Goal: Information Seeking & Learning: Learn about a topic

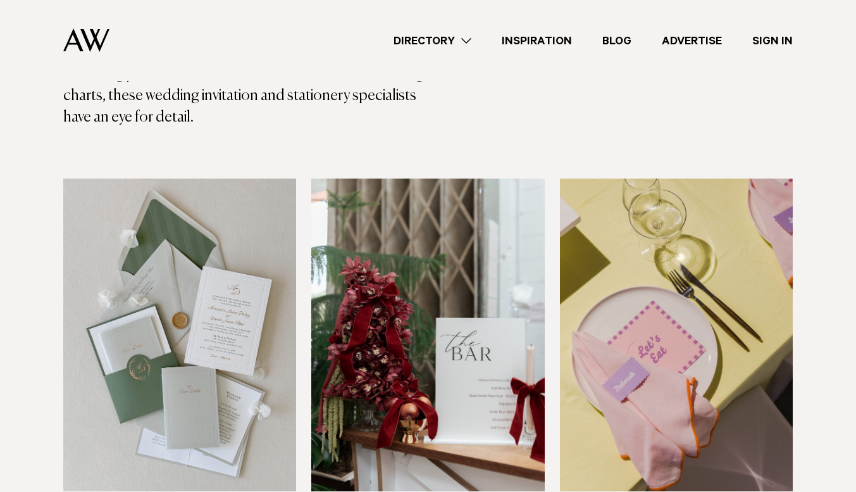
scroll to position [313, 0]
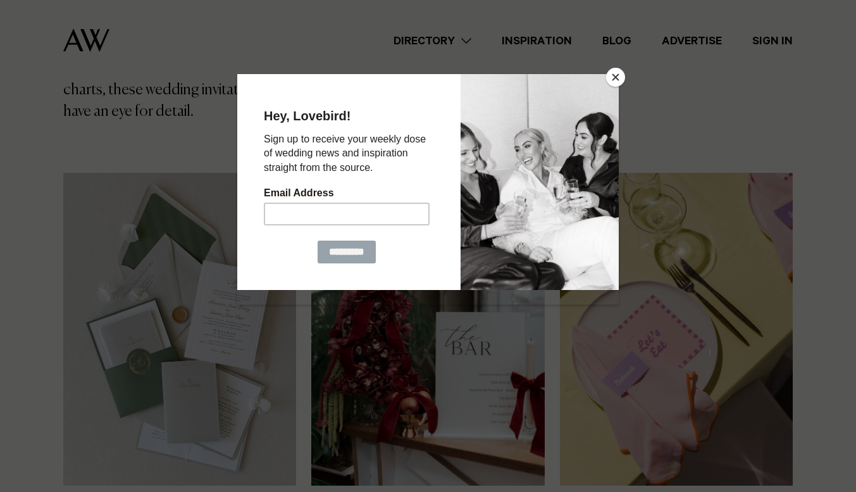
click at [614, 74] on button "Close" at bounding box center [615, 77] width 19 height 19
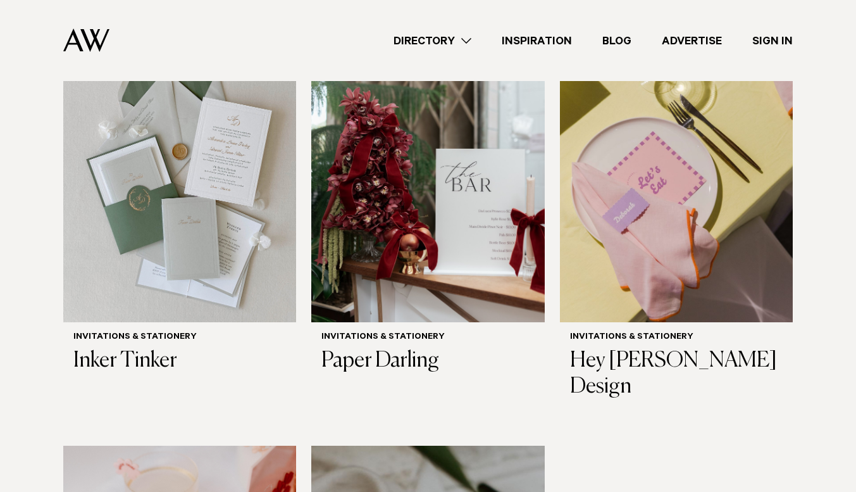
scroll to position [361, 0]
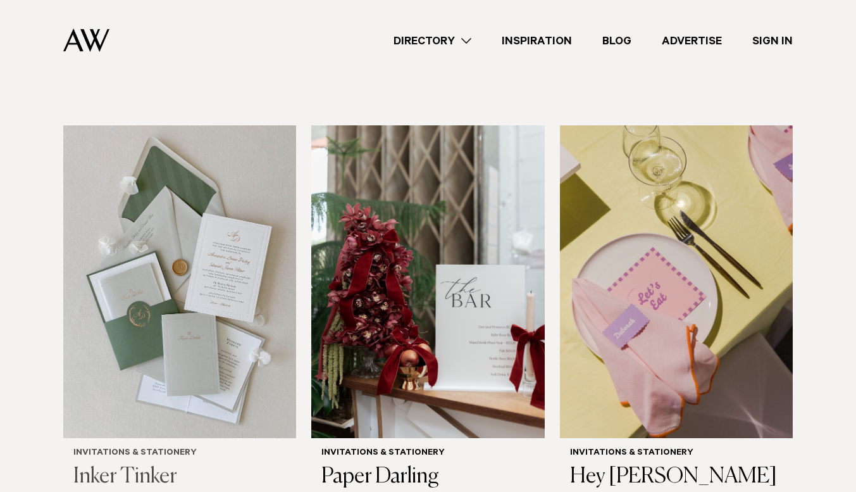
click at [153, 255] on img at bounding box center [179, 281] width 233 height 313
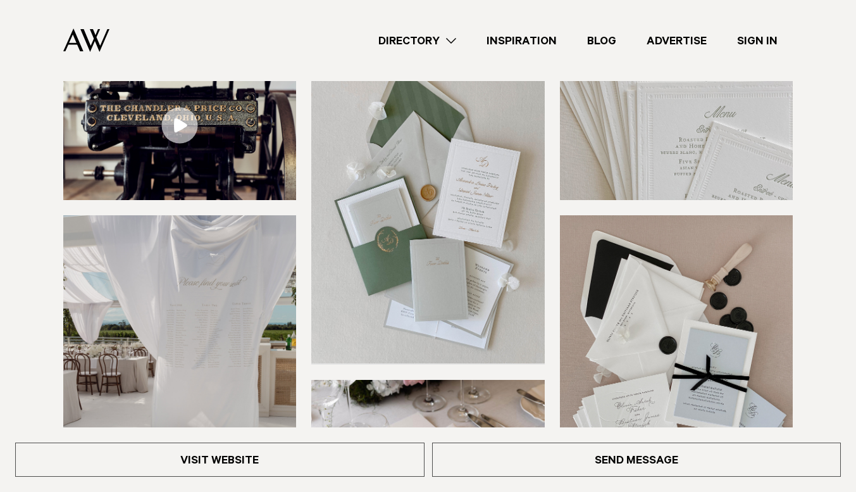
scroll to position [161, 0]
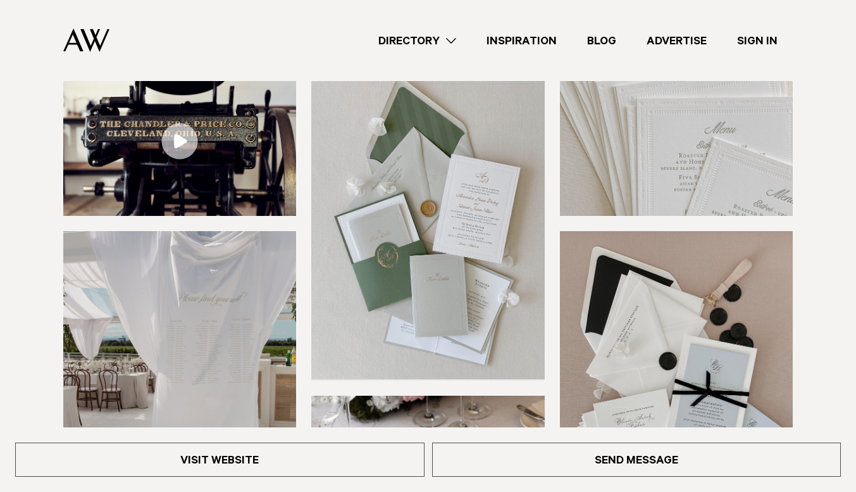
click at [478, 206] on img at bounding box center [427, 222] width 233 height 313
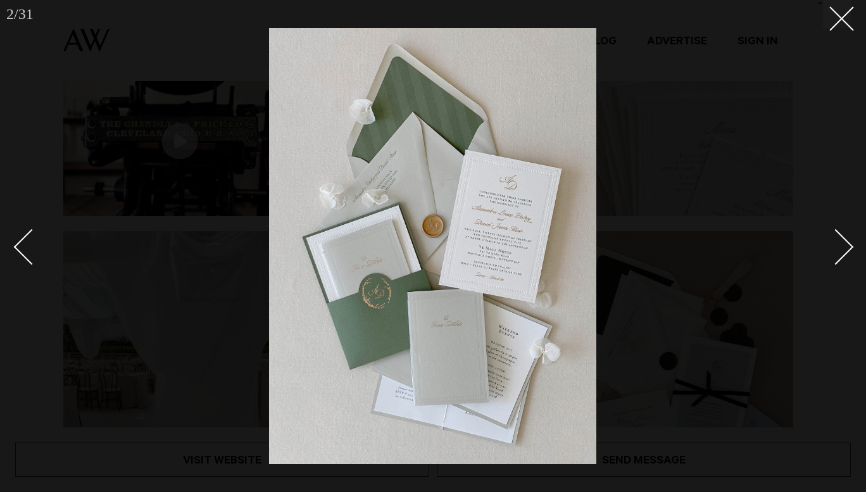
click at [843, 243] on div "Next slide" at bounding box center [836, 246] width 36 height 36
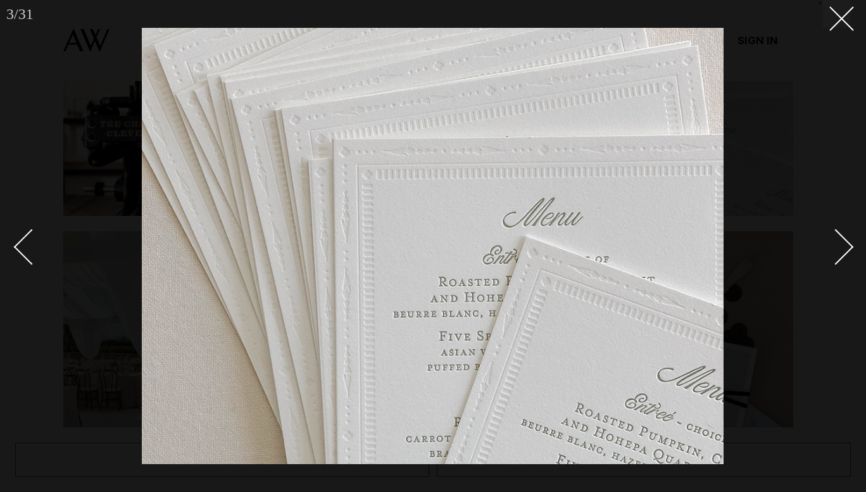
click at [843, 243] on div "Next slide" at bounding box center [836, 246] width 36 height 36
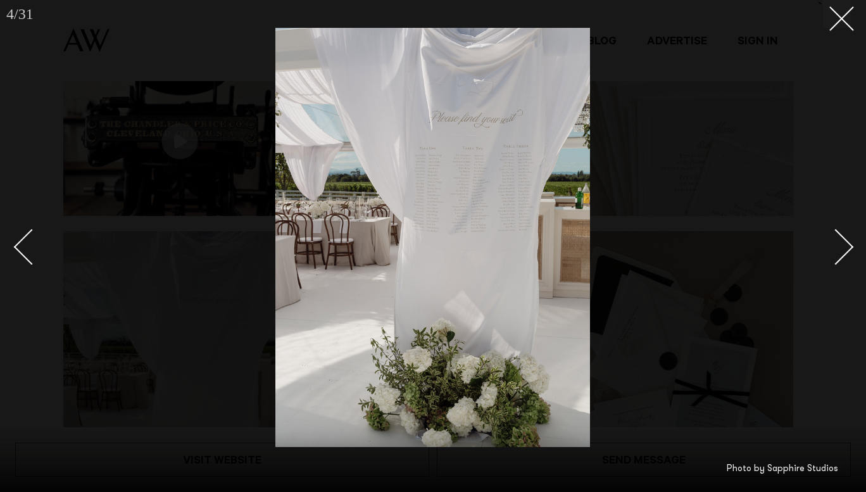
click at [843, 243] on div "Next slide" at bounding box center [836, 246] width 36 height 36
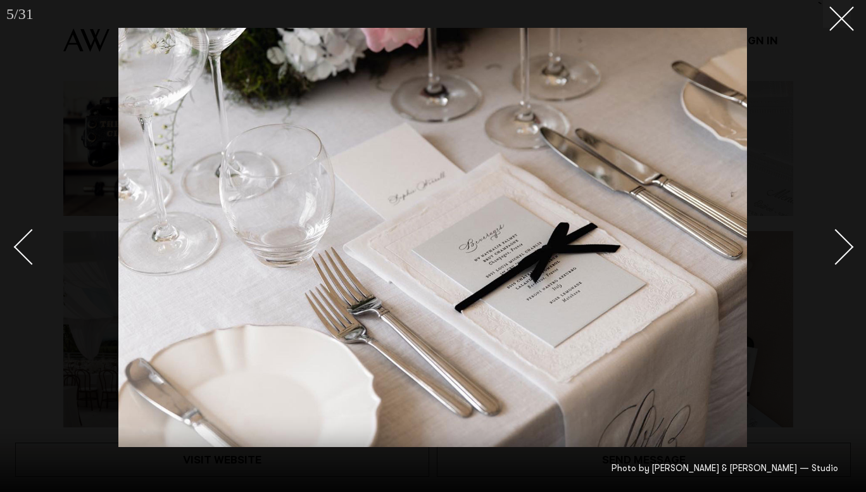
click at [843, 243] on div "Next slide" at bounding box center [836, 246] width 36 height 36
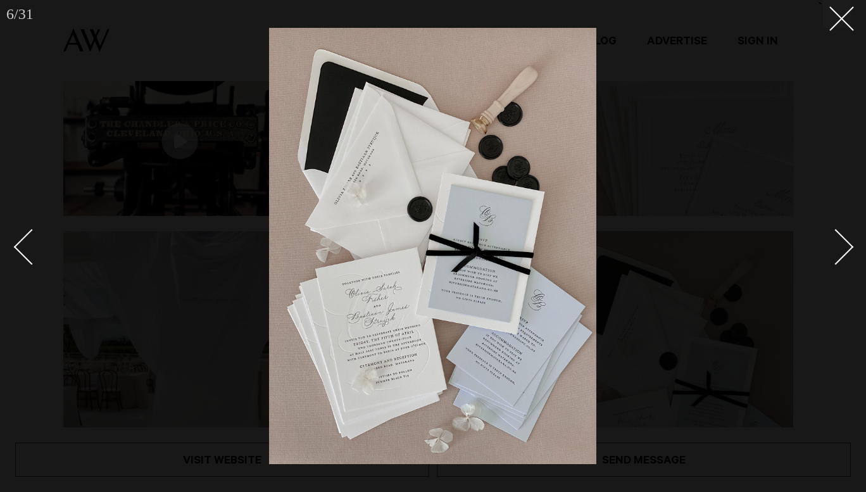
click at [843, 243] on div "Next slide" at bounding box center [836, 246] width 36 height 36
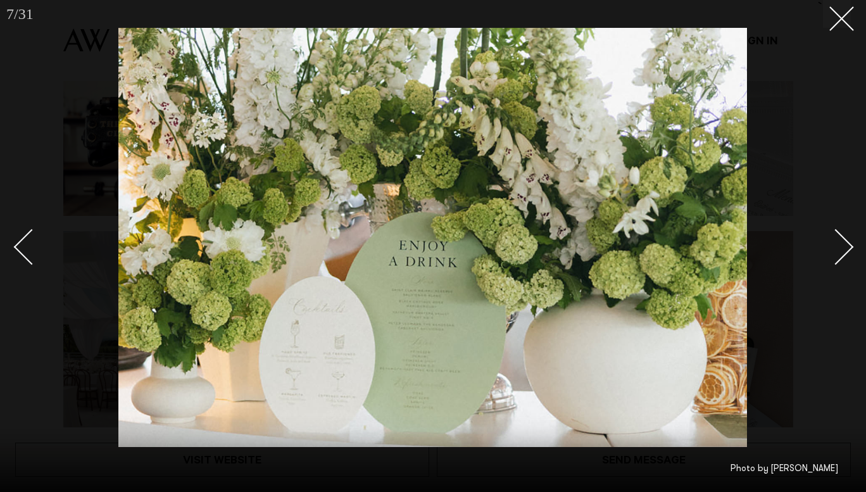
click at [843, 243] on div "Next slide" at bounding box center [836, 246] width 36 height 36
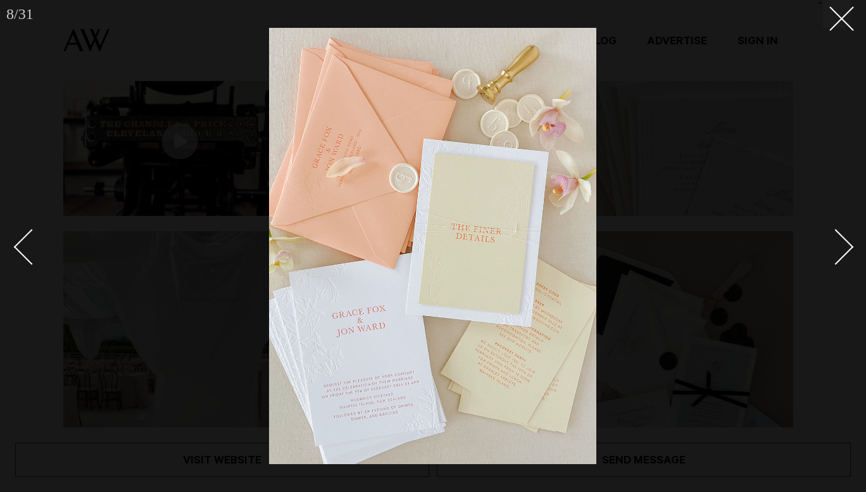
click at [843, 243] on div "Next slide" at bounding box center [836, 246] width 36 height 36
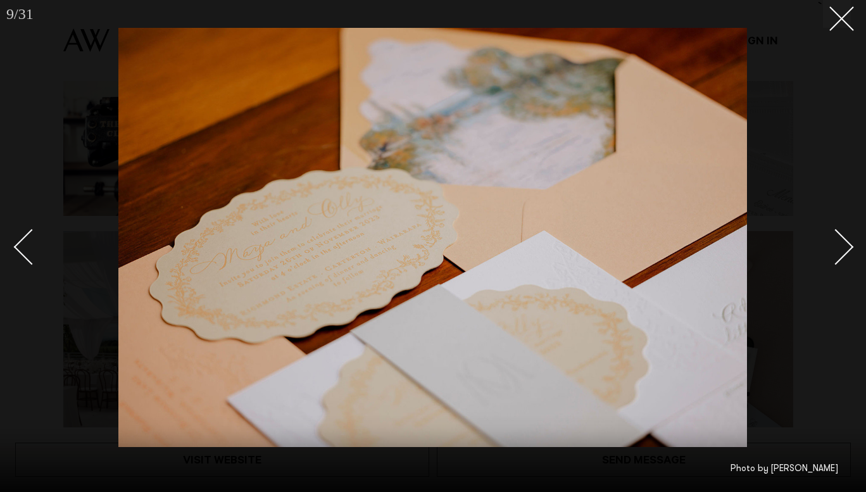
click at [843, 243] on div "Next slide" at bounding box center [836, 246] width 36 height 36
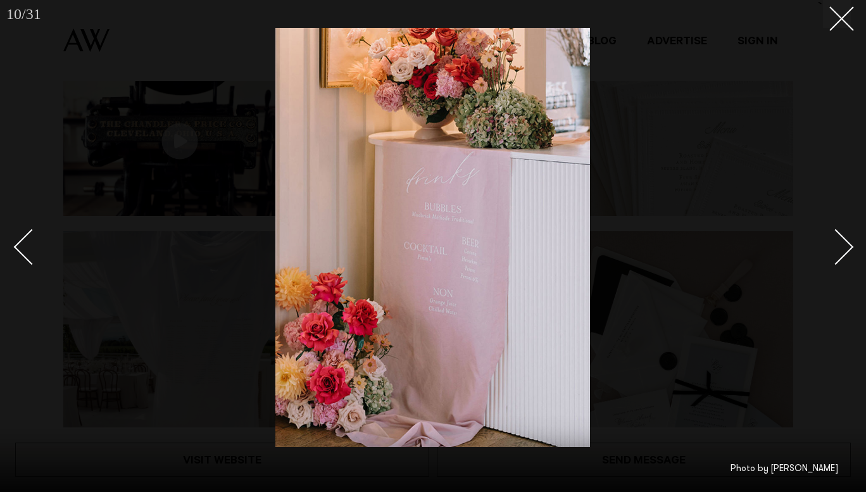
click at [843, 243] on div "Next slide" at bounding box center [836, 246] width 36 height 36
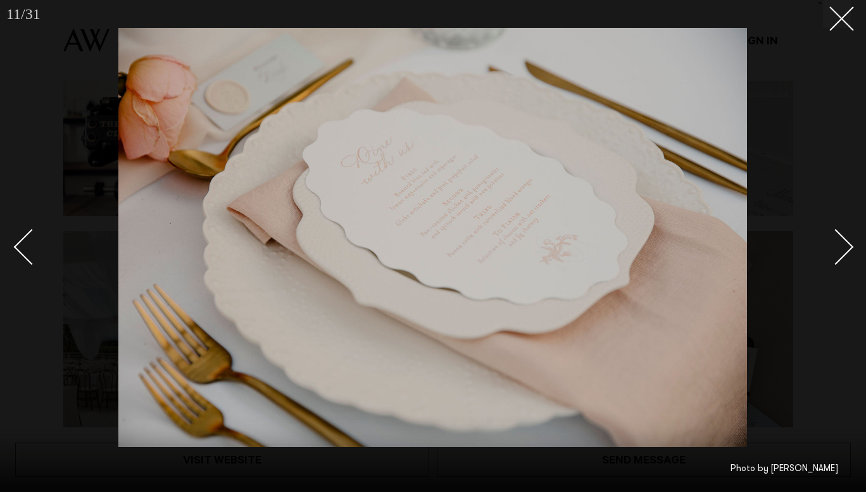
click at [843, 243] on div "Next slide" at bounding box center [836, 246] width 36 height 36
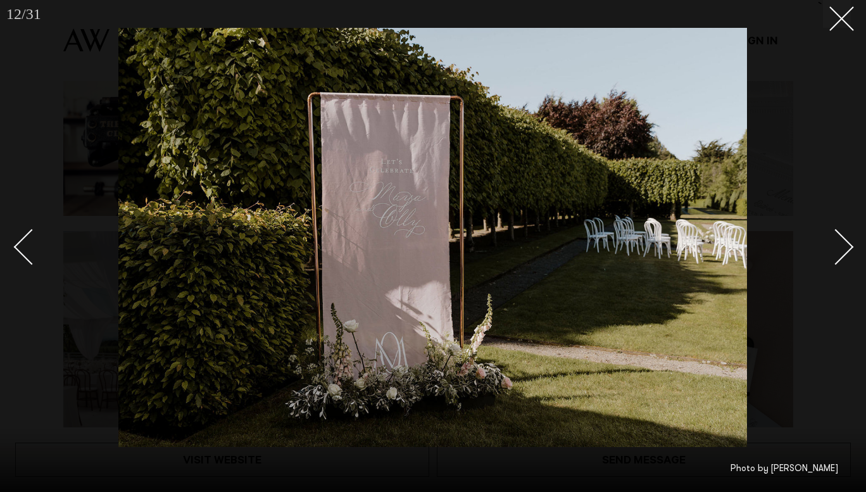
click at [843, 243] on div "Next slide" at bounding box center [836, 246] width 36 height 36
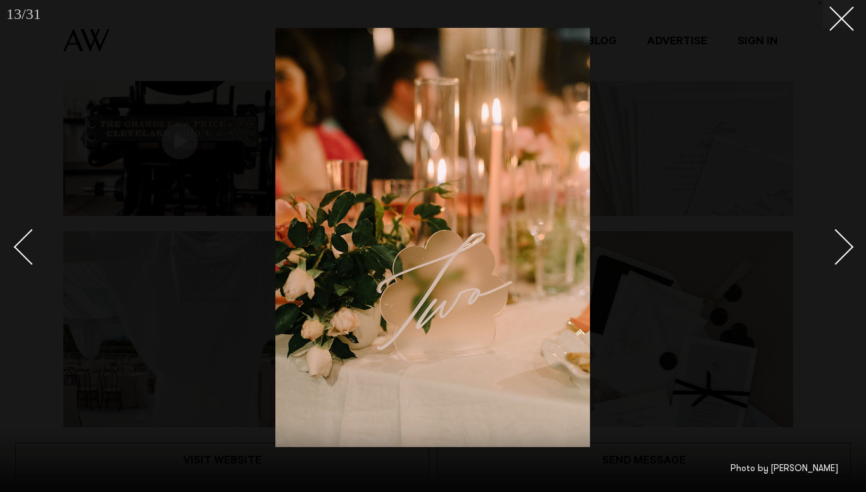
click at [843, 243] on div "Next slide" at bounding box center [836, 246] width 36 height 36
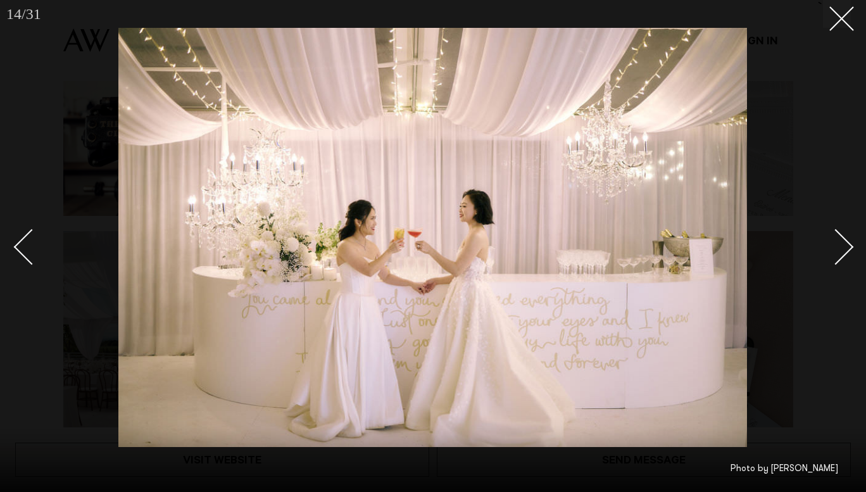
click at [843, 243] on div "Next slide" at bounding box center [836, 246] width 36 height 36
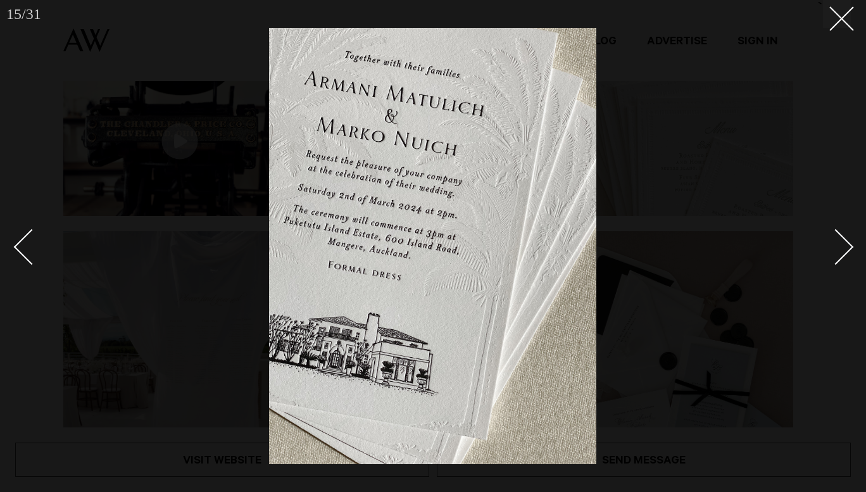
click at [843, 243] on div "Next slide" at bounding box center [836, 246] width 36 height 36
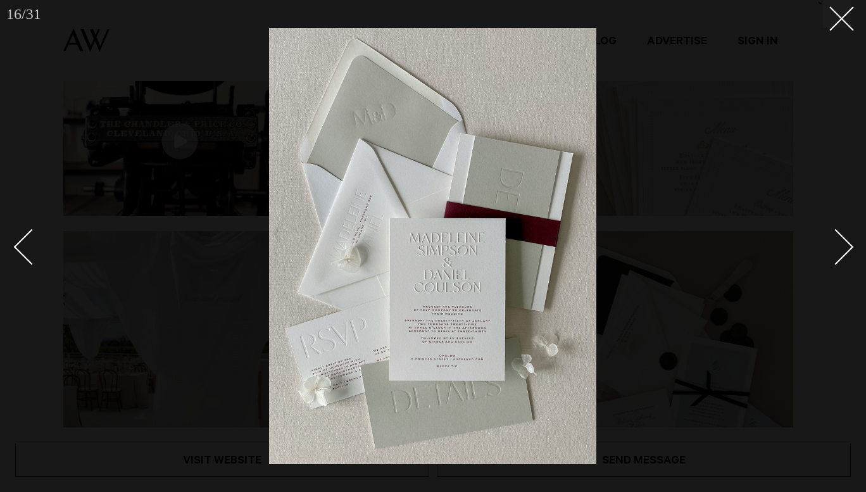
click at [843, 243] on div "Next slide" at bounding box center [836, 246] width 36 height 36
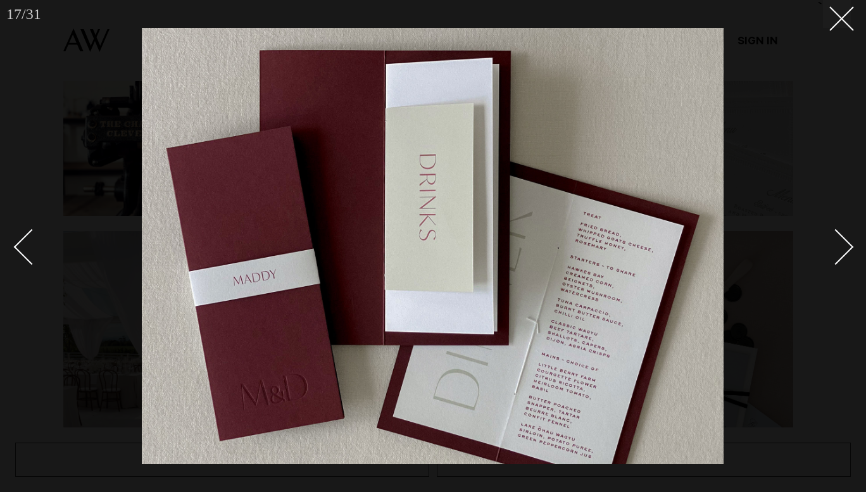
click at [843, 243] on div "Next slide" at bounding box center [836, 246] width 36 height 36
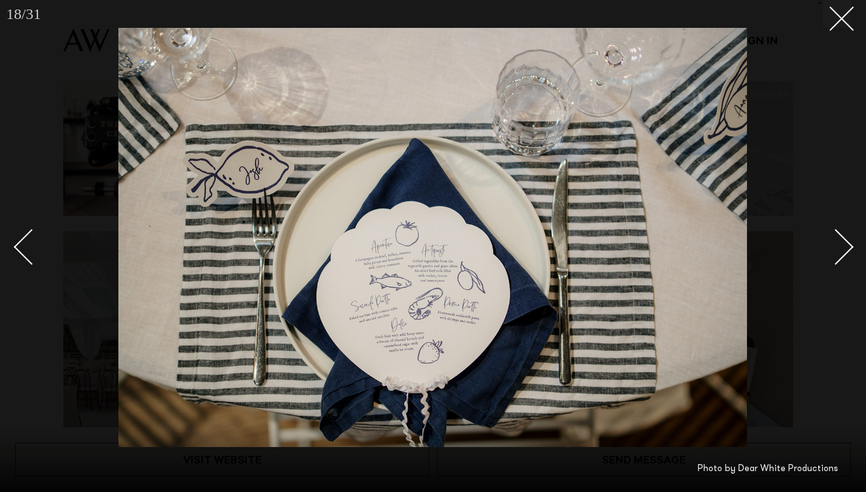
click at [843, 243] on div "Next slide" at bounding box center [836, 246] width 36 height 36
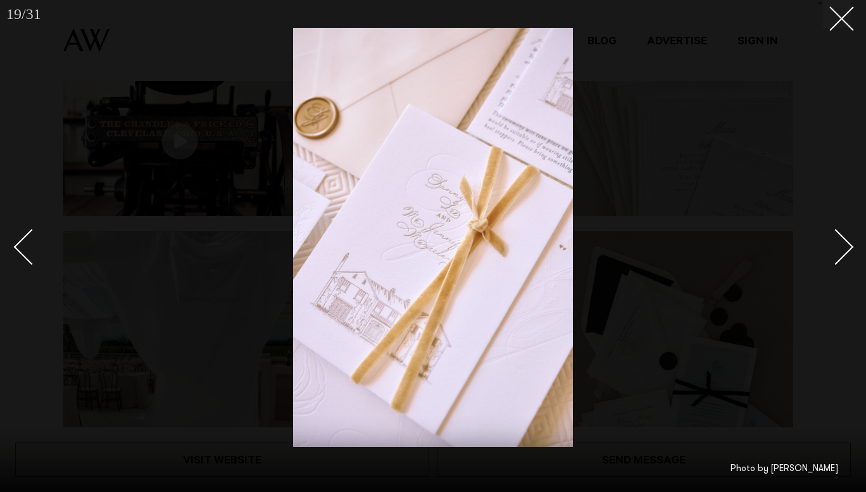
click at [843, 243] on div "Next slide" at bounding box center [836, 246] width 36 height 36
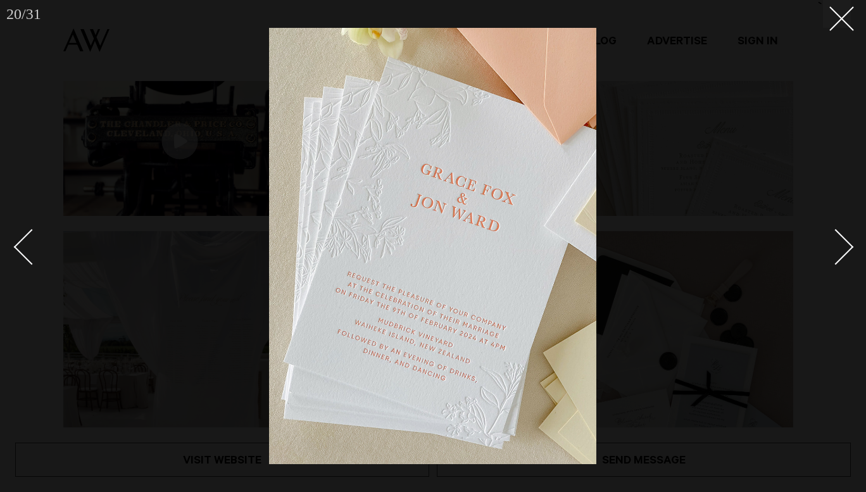
click at [852, 20] on div at bounding box center [433, 246] width 866 height 492
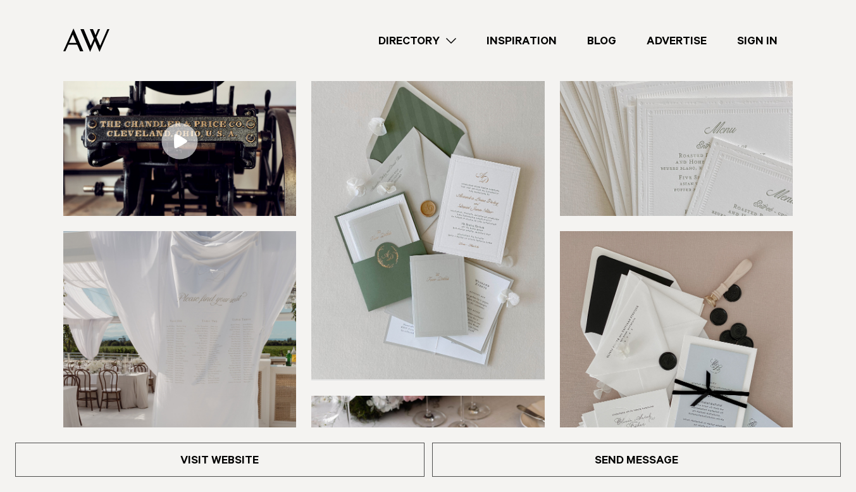
click at [434, 40] on link "Directory" at bounding box center [417, 40] width 108 height 17
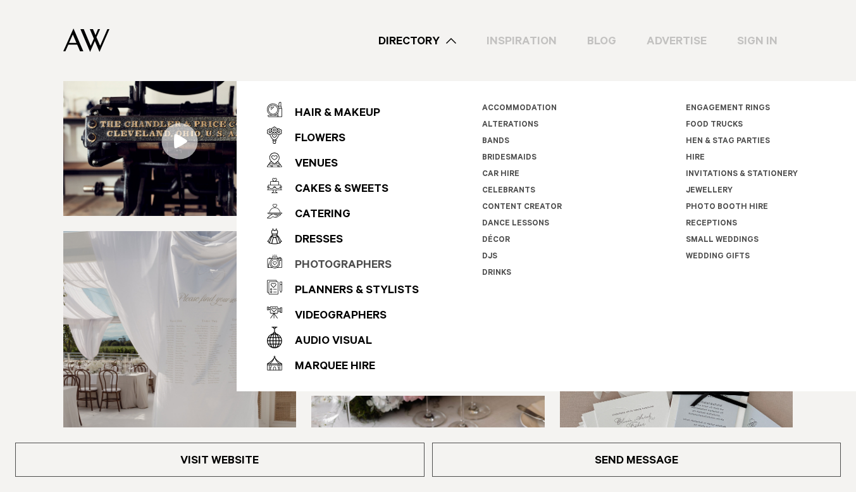
click at [357, 260] on div "Photographers" at bounding box center [336, 265] width 109 height 25
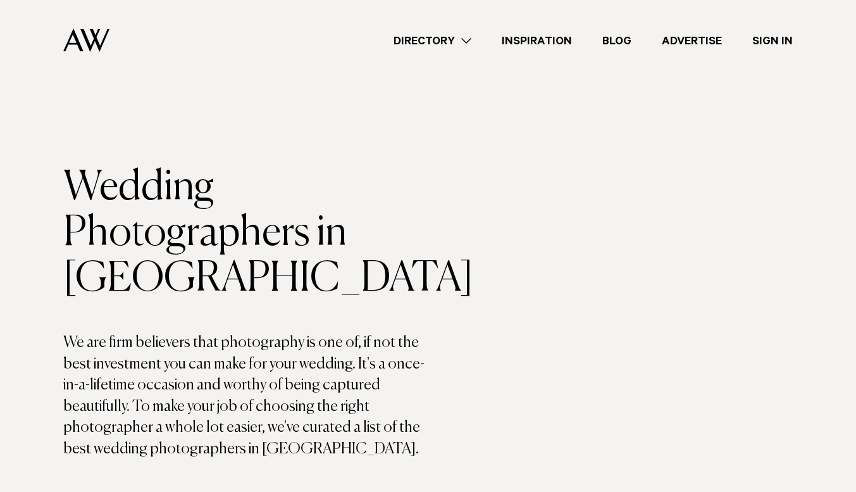
click at [465, 42] on link "Directory" at bounding box center [432, 40] width 108 height 17
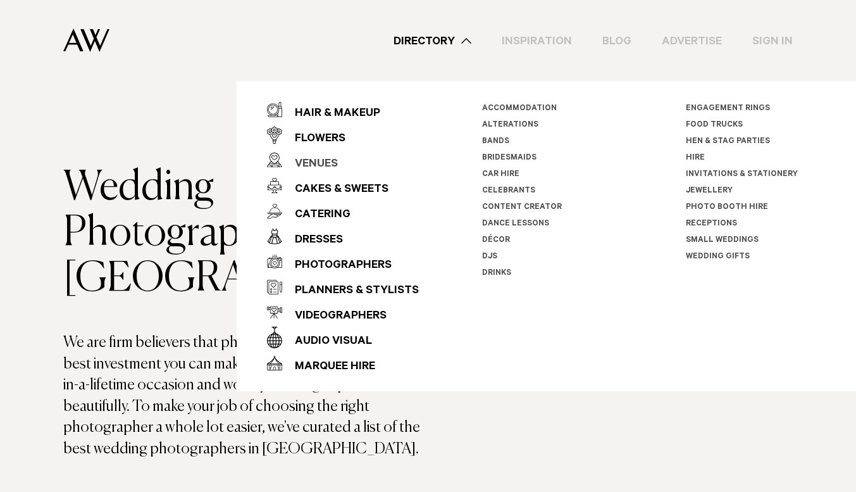
click at [330, 159] on div "Venues" at bounding box center [310, 164] width 56 height 25
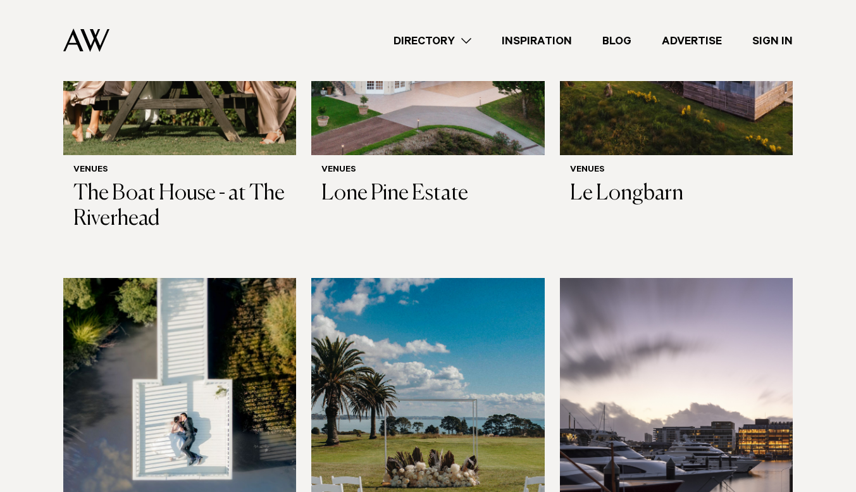
scroll to position [2515, 0]
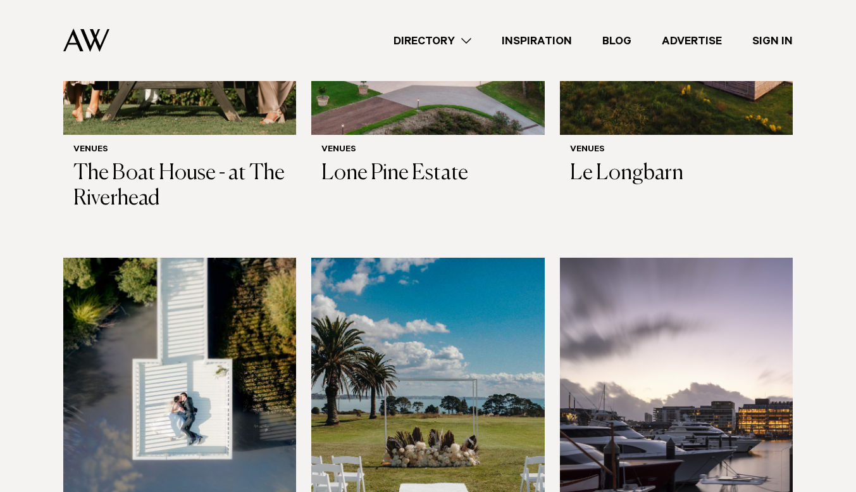
click at [211, 314] on img at bounding box center [179, 414] width 233 height 313
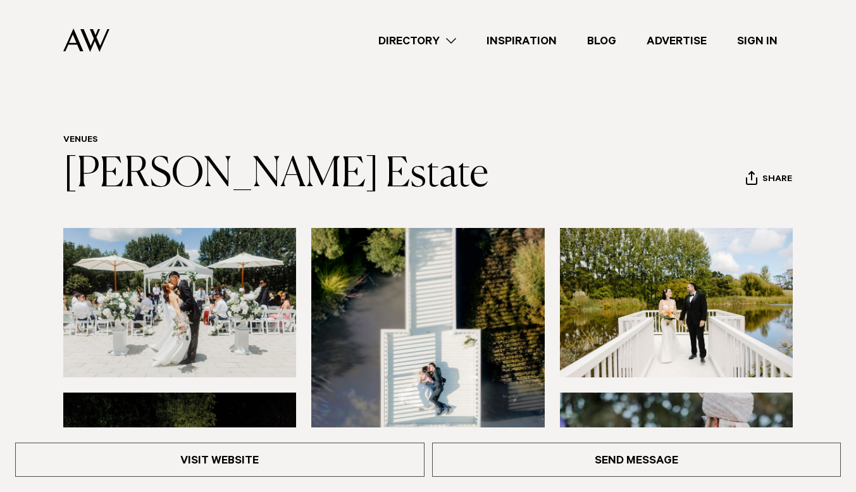
click at [437, 31] on div "Directory Hair & Makeup Flowers Venues Cakes & Sweets" at bounding box center [456, 40] width 673 height 81
click at [429, 39] on link "Directory" at bounding box center [417, 40] width 108 height 17
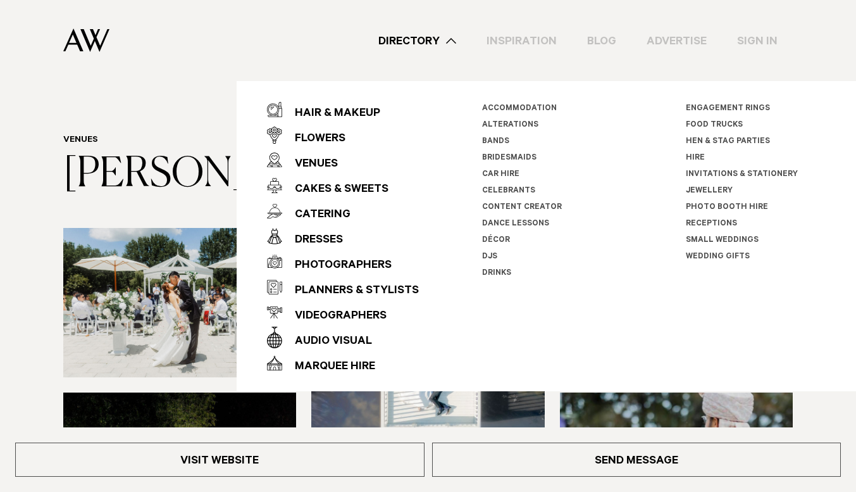
click at [761, 170] on link "Invitations & Stationery" at bounding box center [742, 174] width 112 height 9
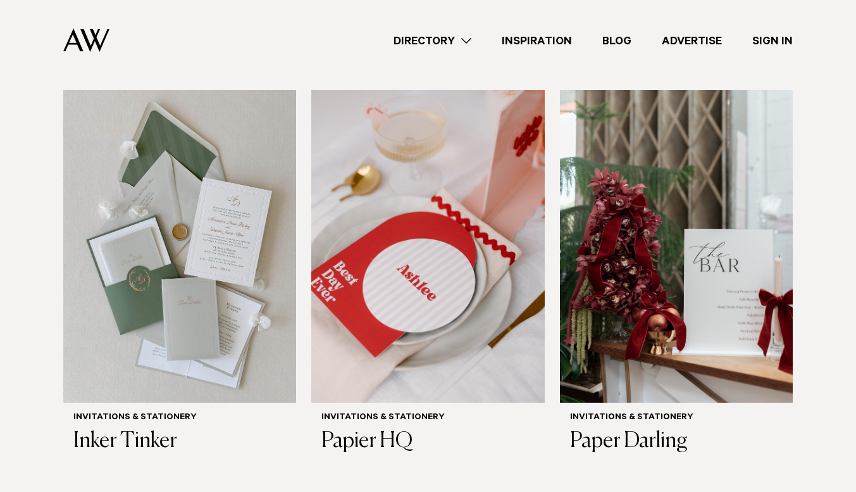
scroll to position [363, 0]
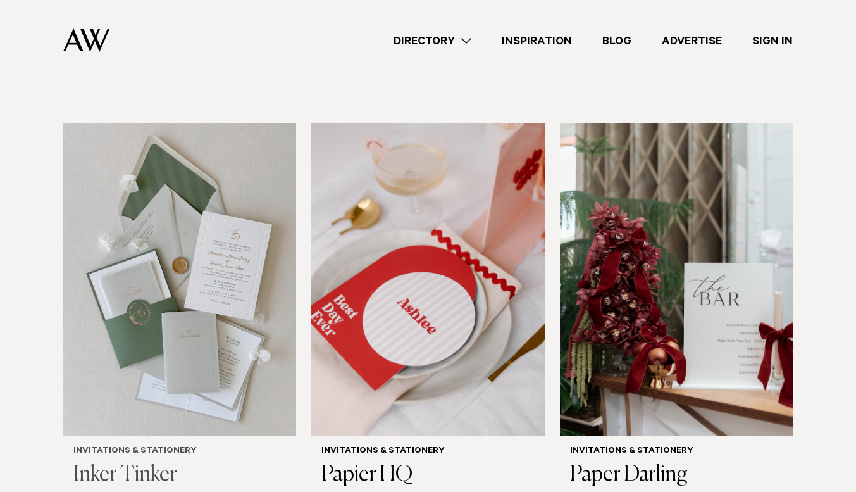
click at [177, 273] on img at bounding box center [179, 279] width 233 height 313
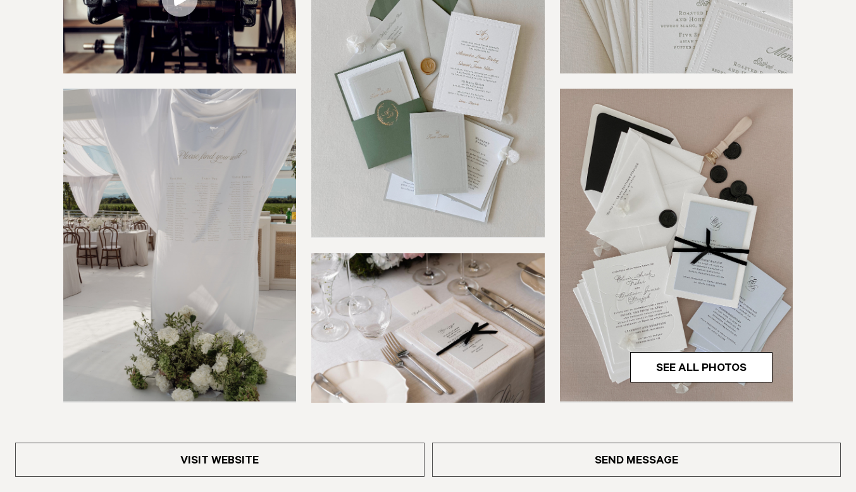
scroll to position [306, 0]
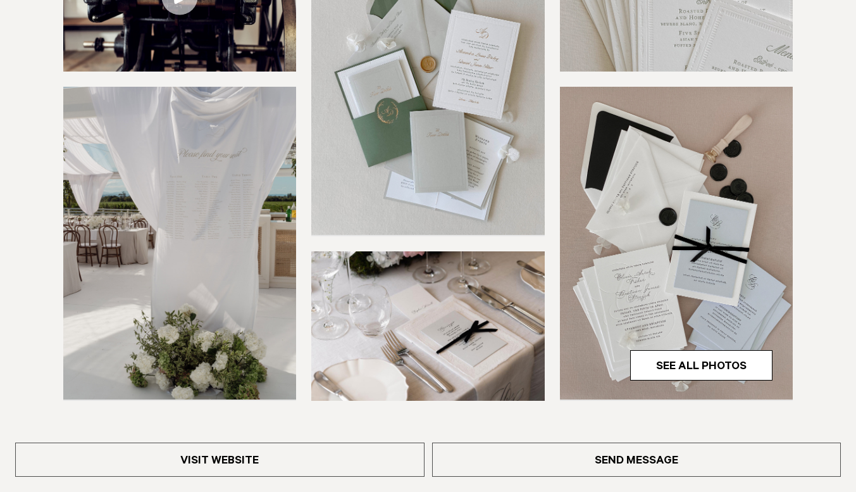
click at [516, 178] on img at bounding box center [427, 78] width 233 height 313
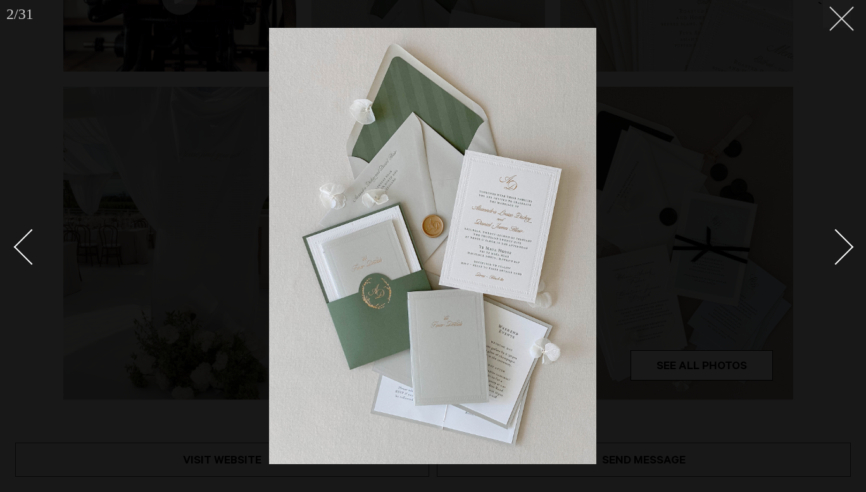
click at [840, 21] on icon at bounding box center [836, 13] width 15 height 15
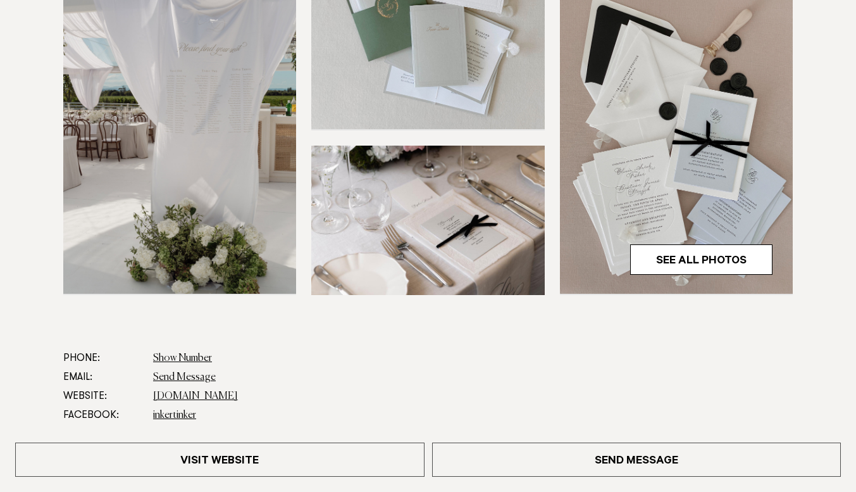
scroll to position [437, 0]
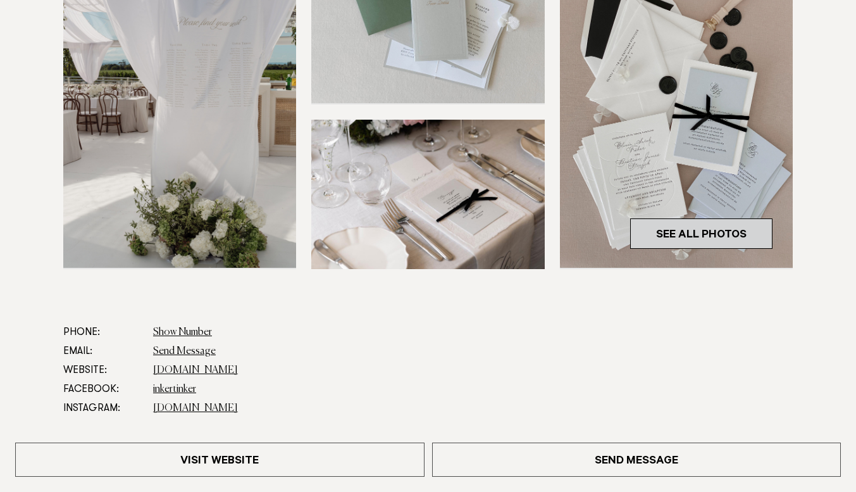
click at [733, 230] on link "See All Photos" at bounding box center [701, 233] width 142 height 30
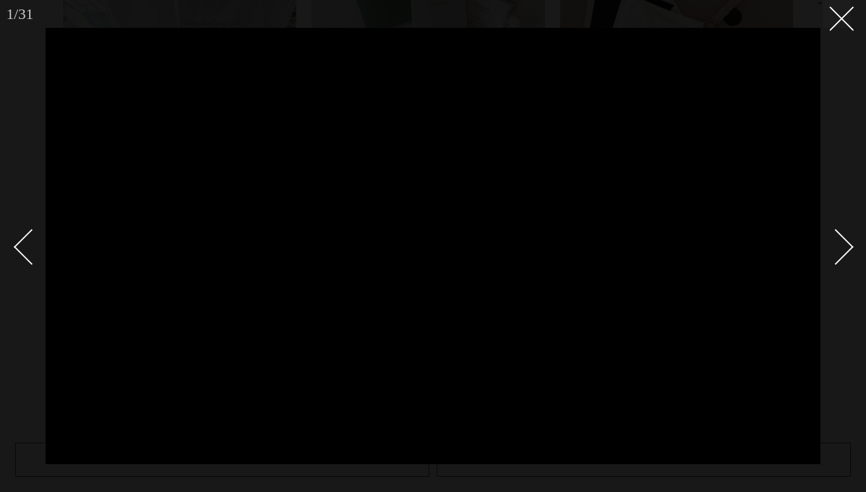
click at [847, 240] on div "Next slide" at bounding box center [836, 246] width 36 height 36
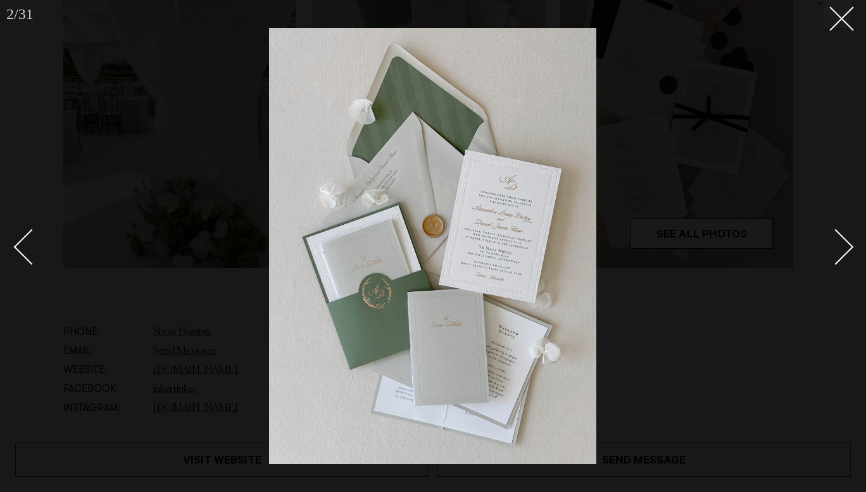
click at [847, 240] on div "Next slide" at bounding box center [836, 246] width 36 height 36
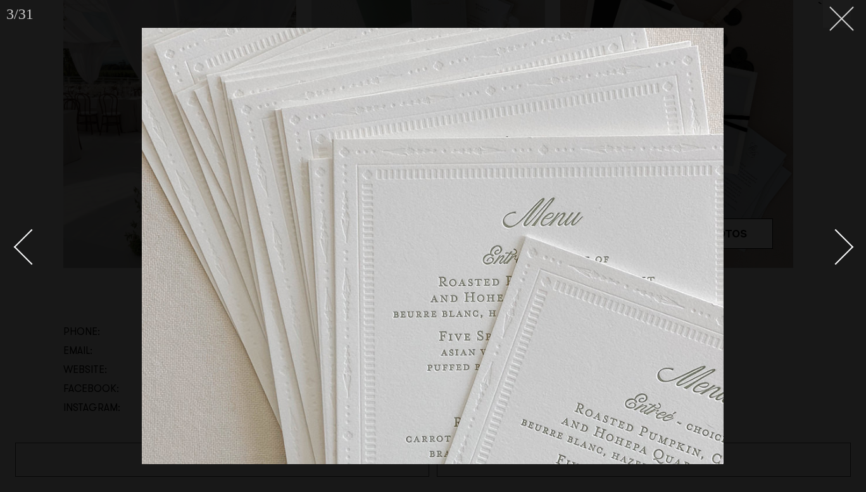
click at [842, 19] on line at bounding box center [841, 18] width 23 height 23
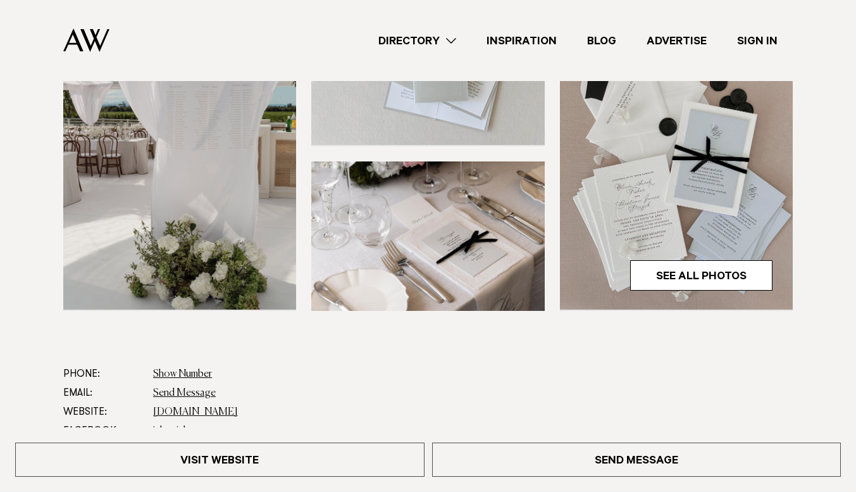
scroll to position [479, 0]
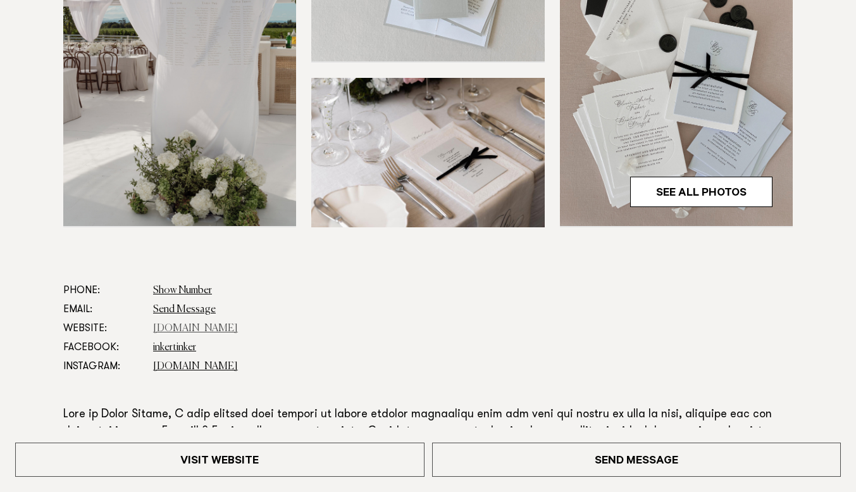
click at [206, 327] on link "[DOMAIN_NAME]" at bounding box center [195, 328] width 85 height 10
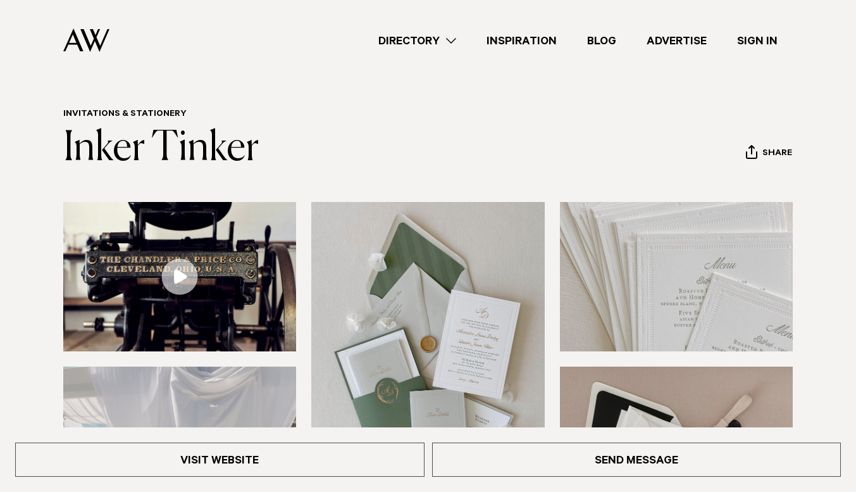
scroll to position [0, 0]
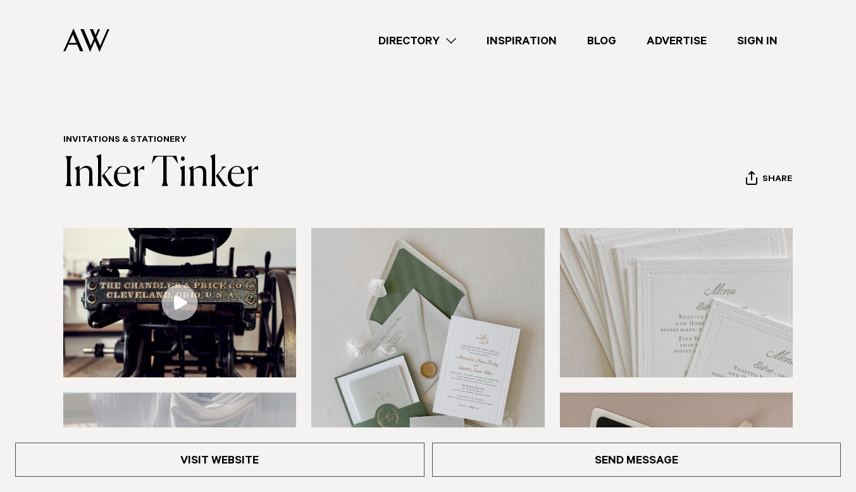
click at [456, 39] on link "Directory" at bounding box center [417, 40] width 108 height 17
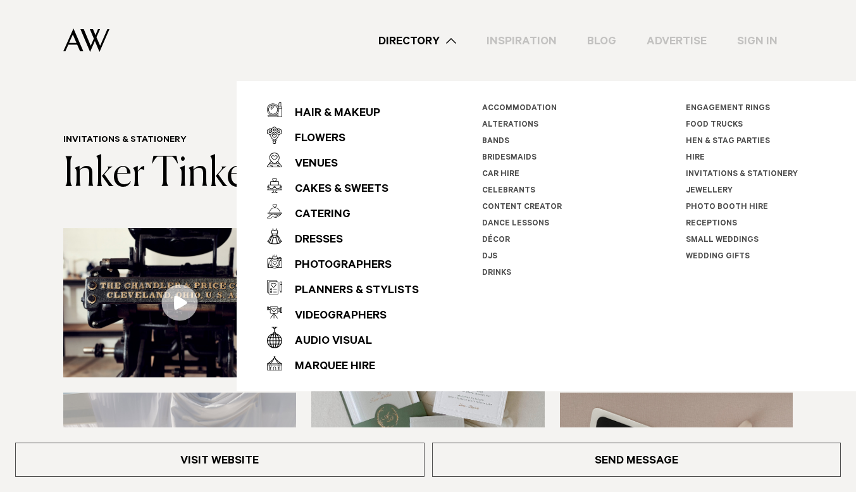
click at [456, 39] on link "Directory" at bounding box center [417, 40] width 108 height 17
